Goal: Find specific page/section: Find specific page/section

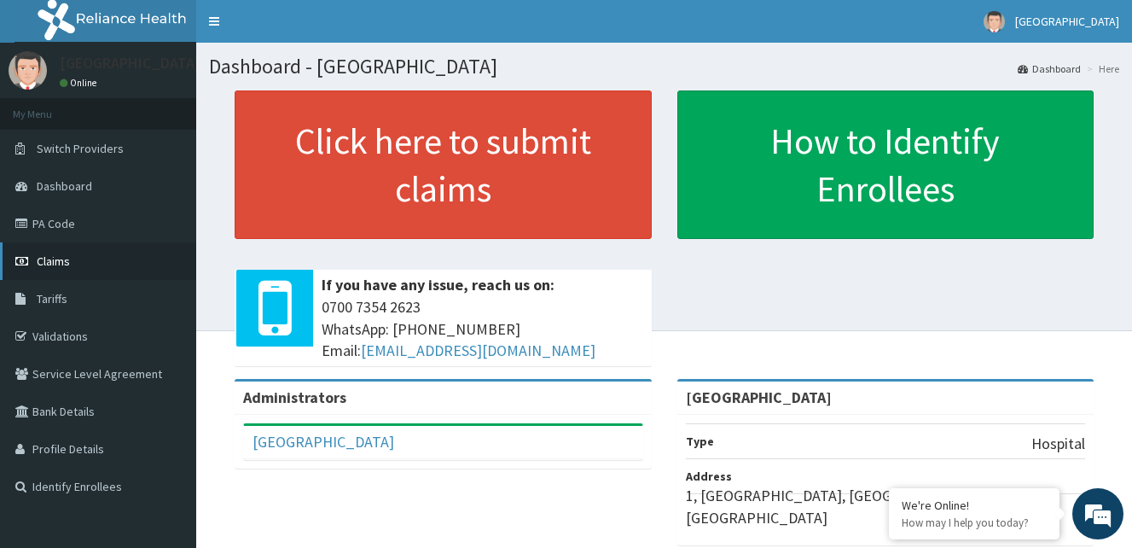
click at [49, 261] on span "Claims" at bounding box center [53, 260] width 33 height 15
click at [52, 219] on link "PA Code" at bounding box center [98, 224] width 196 height 38
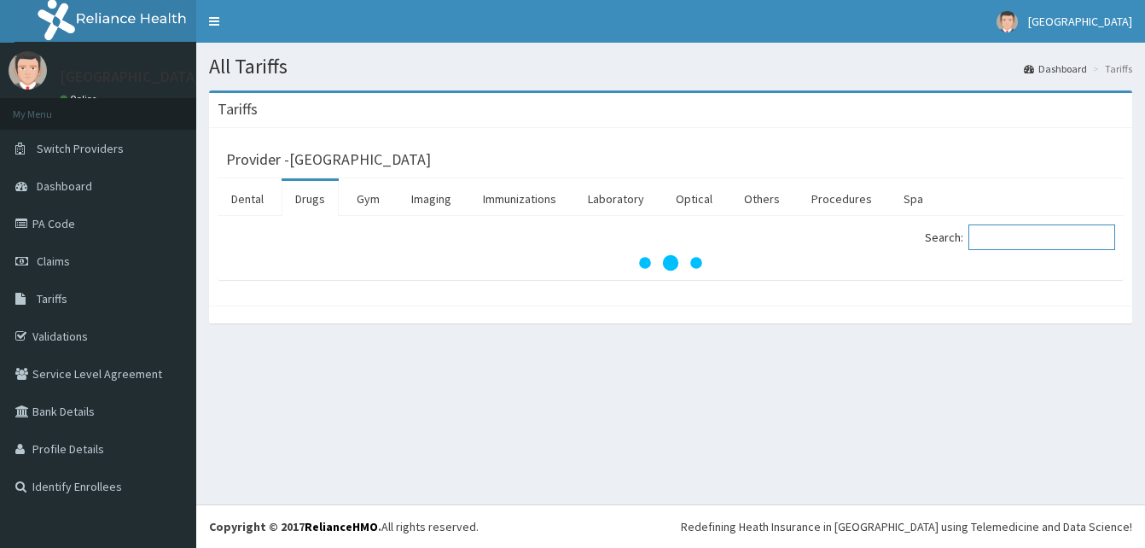
click at [992, 235] on input "Search:" at bounding box center [1041, 237] width 147 height 26
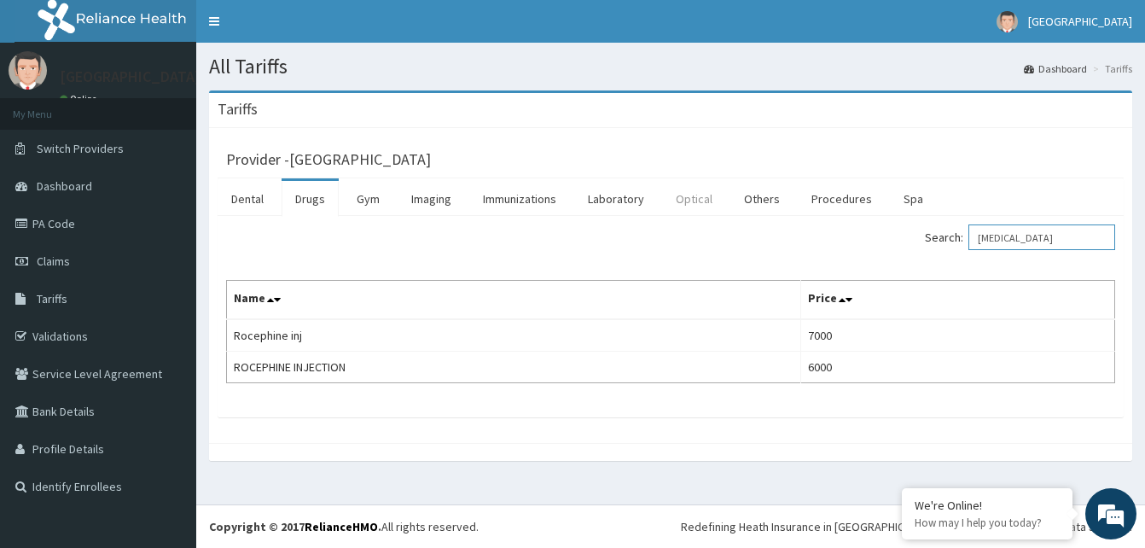
drag, startPoint x: 1052, startPoint y: 241, endPoint x: 662, endPoint y: 209, distance: 391.2
click at [675, 250] on div "Search: [MEDICAL_DATA]" at bounding box center [899, 239] width 457 height 30
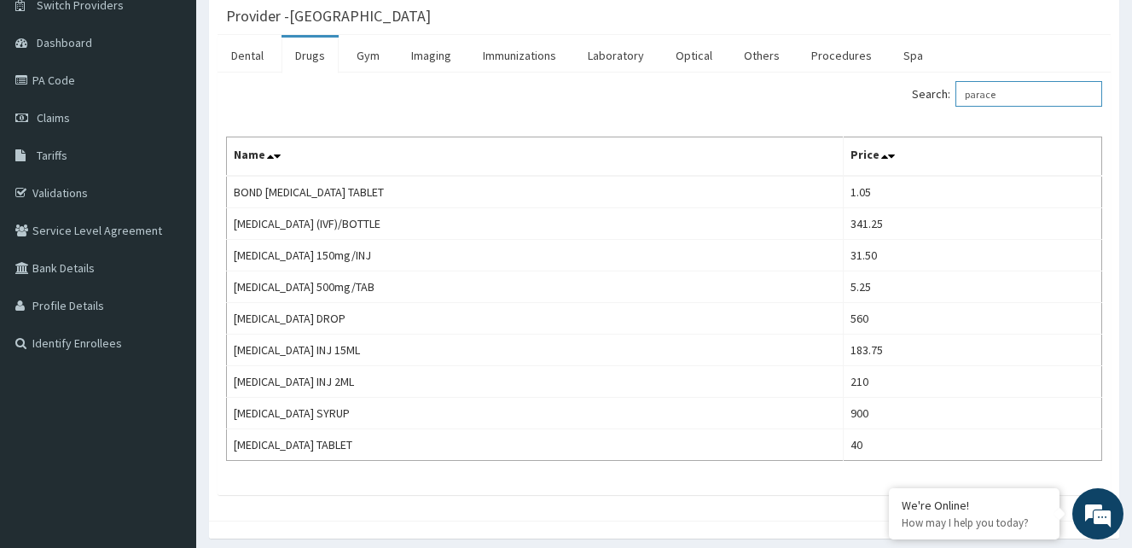
scroll to position [171, 0]
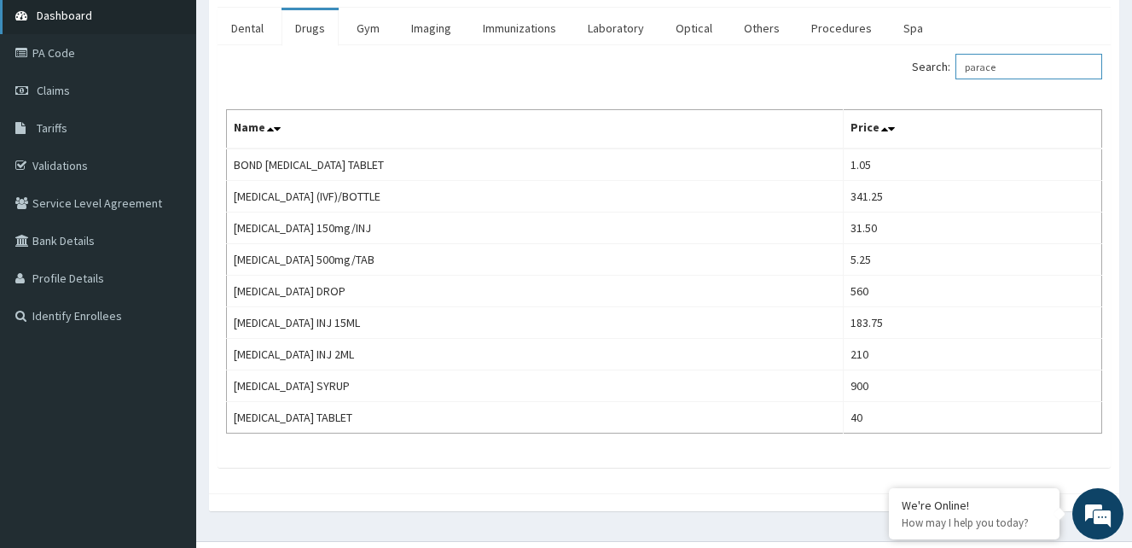
type input "parace"
